Goal: Complete application form

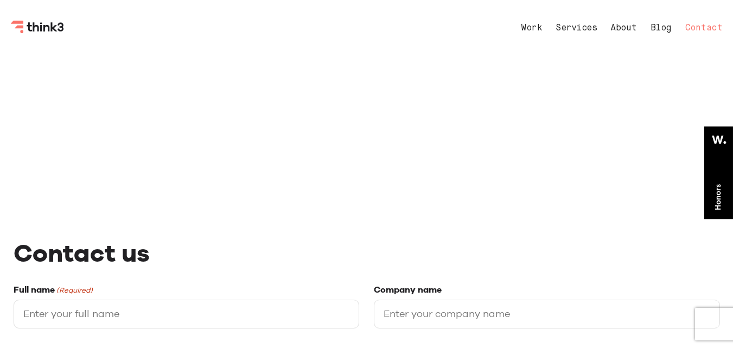
select select "General enquiry"
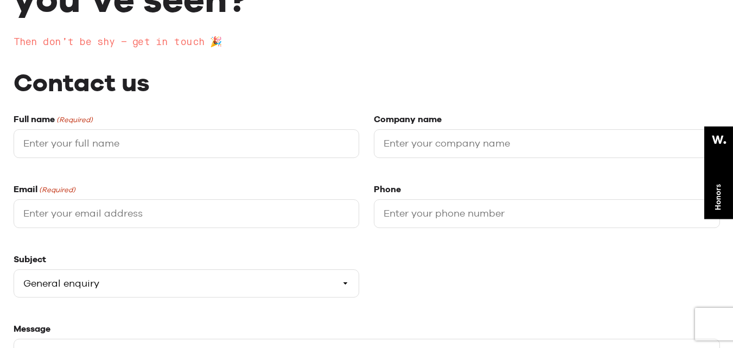
scroll to position [217, 0]
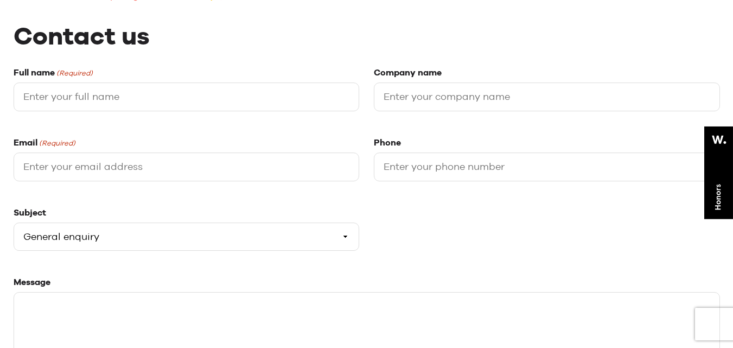
type input "[PERSON_NAME]"
type input "Becreative Business"
type input "[PERSON_NAME][EMAIL_ADDRESS][DOMAIN_NAME]"
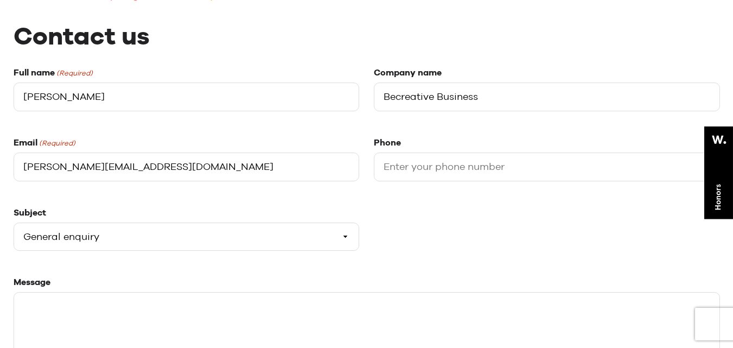
type input "1201201200"
type input "[PERSON_NAME]"
type input "[PERSON_NAME][EMAIL_ADDRESS][DOMAIN_NAME]"
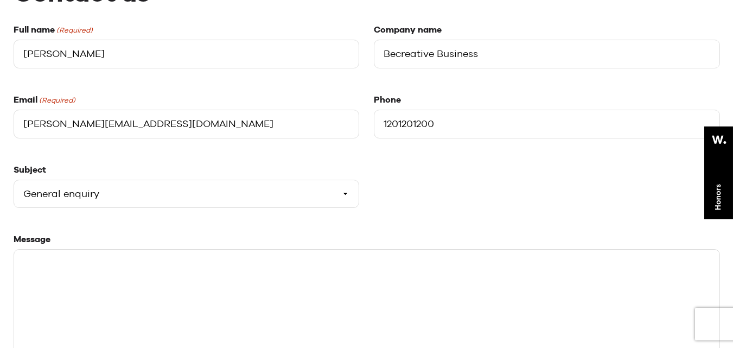
scroll to position [380, 0]
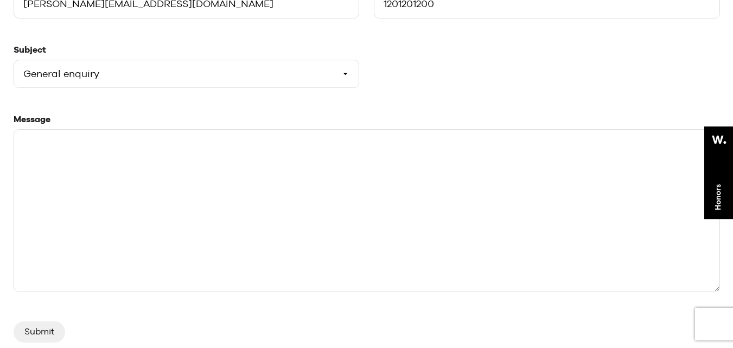
click at [44, 205] on textarea "Message" at bounding box center [367, 210] width 706 height 163
paste textarea ""Hello team, I was going through your website & I personally see a lot of poten…"
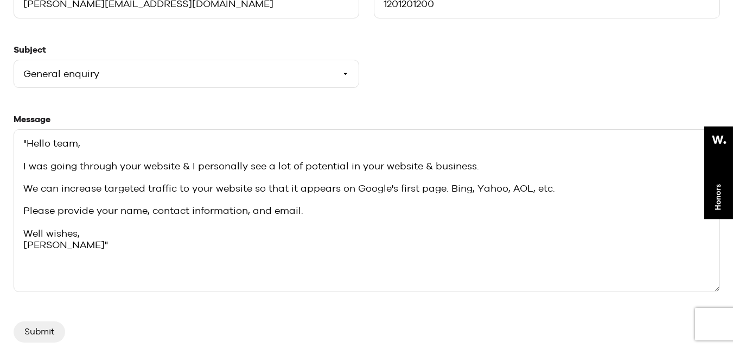
type textarea ""Hello team, I was going through your website & I personally see a lot of poten…"
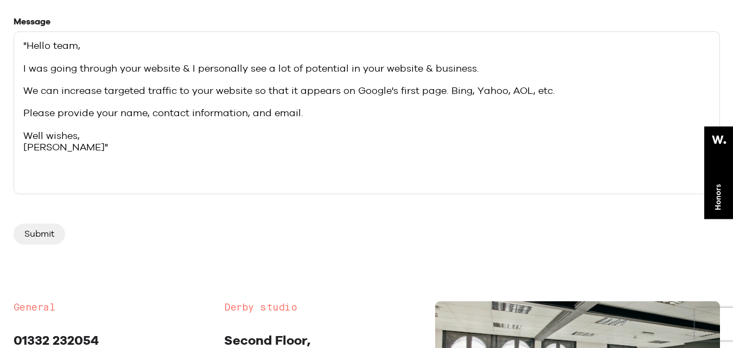
scroll to position [597, 0]
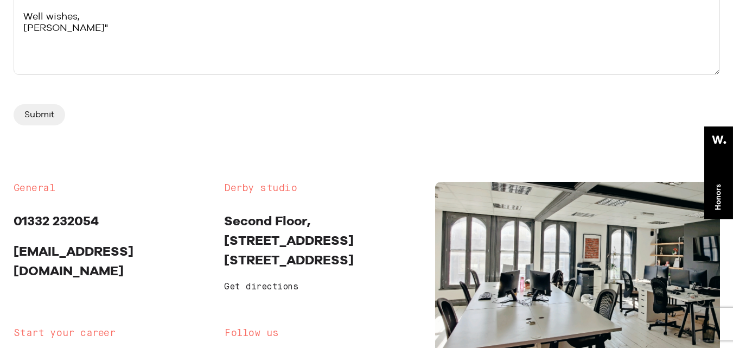
click at [40, 100] on div "Submit" at bounding box center [367, 116] width 706 height 42
click at [37, 107] on input "Submit" at bounding box center [40, 114] width 52 height 21
